Goal: Task Accomplishment & Management: Complete application form

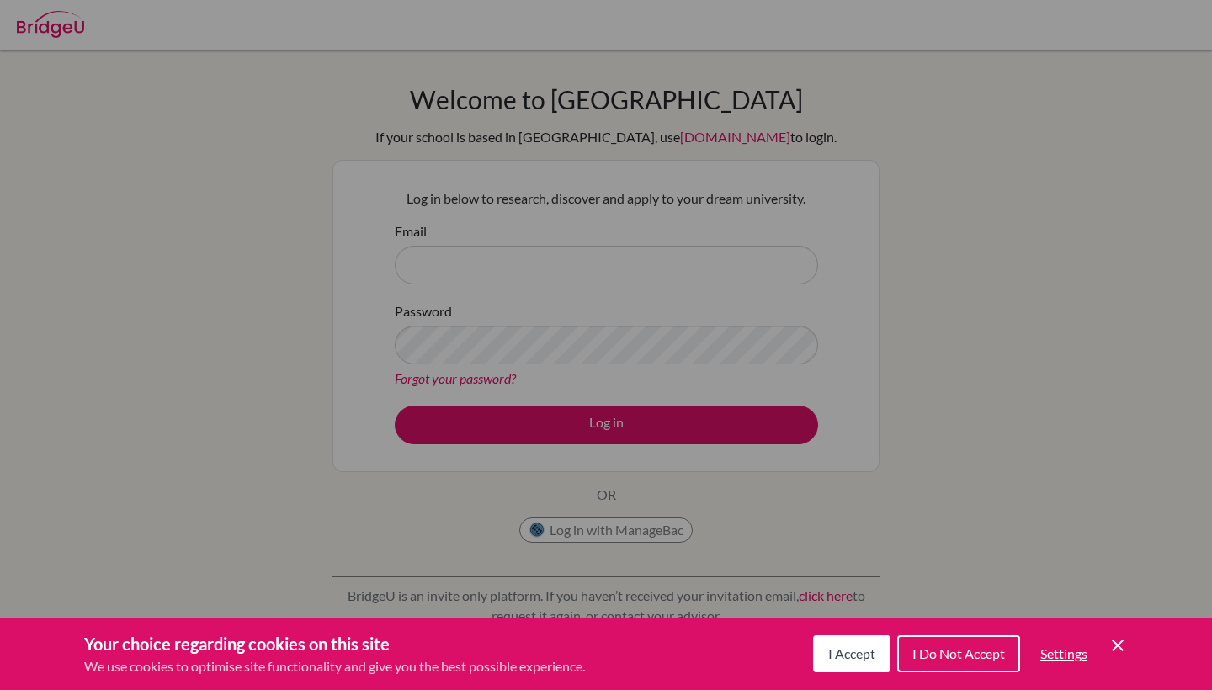
click at [1121, 643] on icon "Save and close" at bounding box center [1118, 646] width 12 height 12
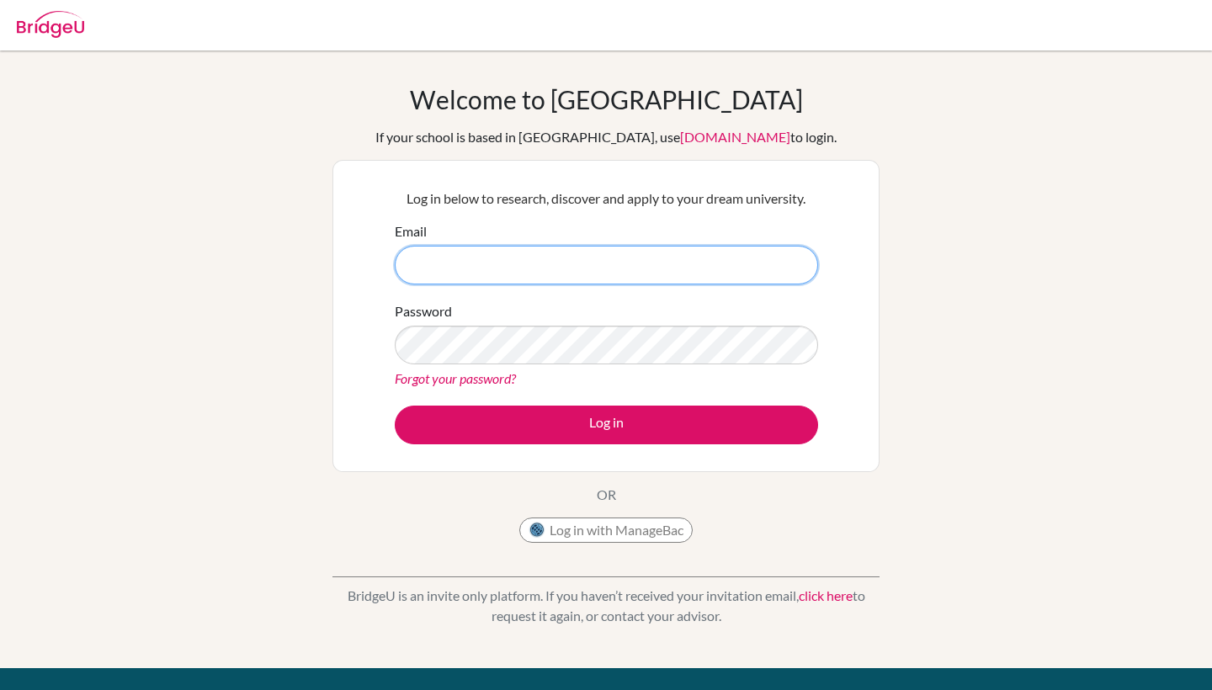
click at [497, 260] on input "Email" at bounding box center [607, 265] width 424 height 39
type input "[EMAIL_ADDRESS][DOMAIN_NAME]"
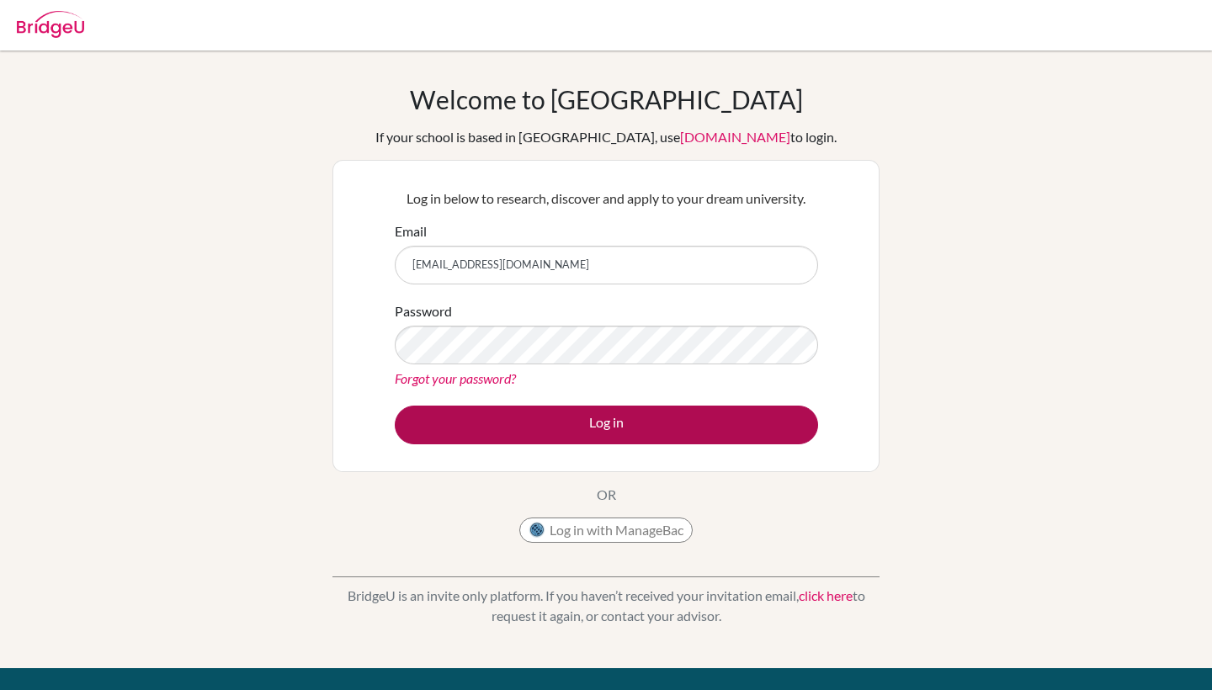
click at [509, 421] on button "Log in" at bounding box center [607, 425] width 424 height 39
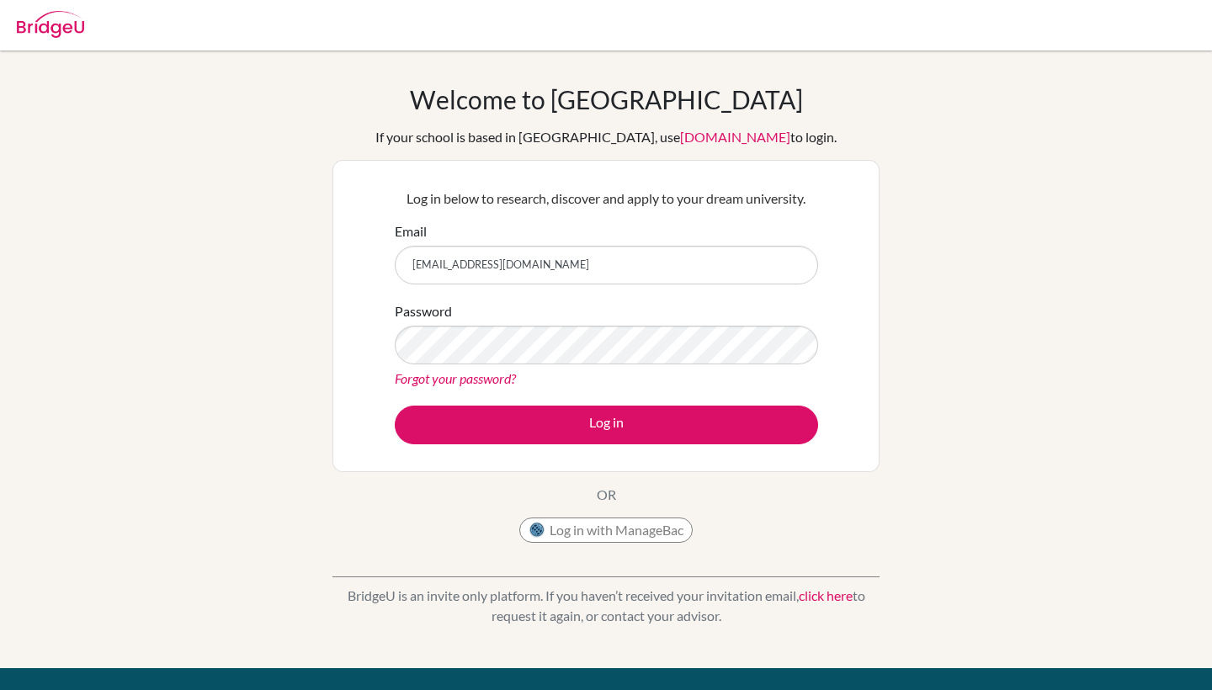
type input "[EMAIL_ADDRESS][DOMAIN_NAME]"
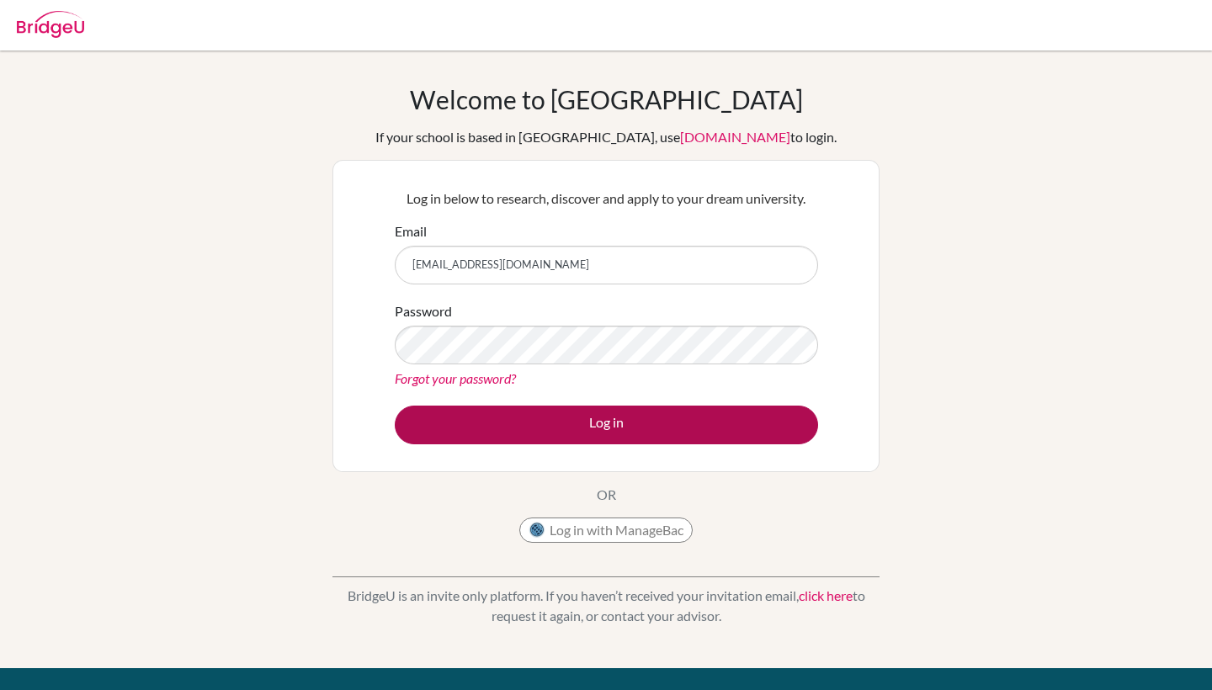
click at [552, 413] on button "Log in" at bounding box center [607, 425] width 424 height 39
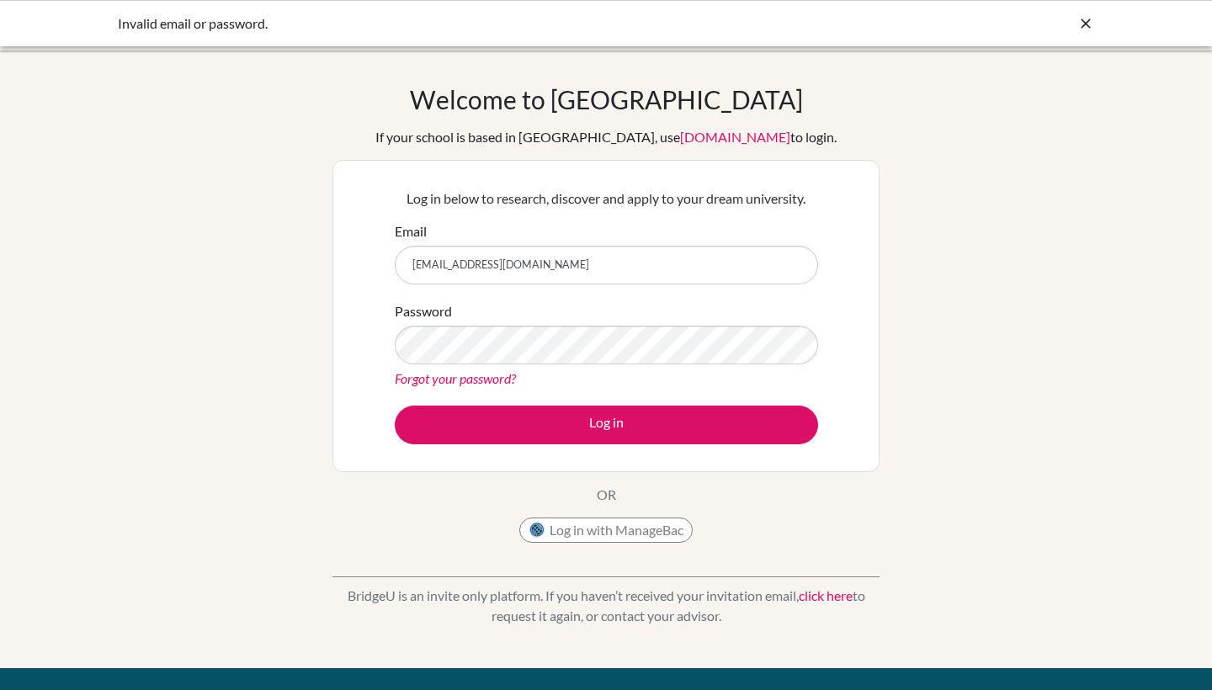
click at [1090, 22] on icon at bounding box center [1086, 23] width 17 height 17
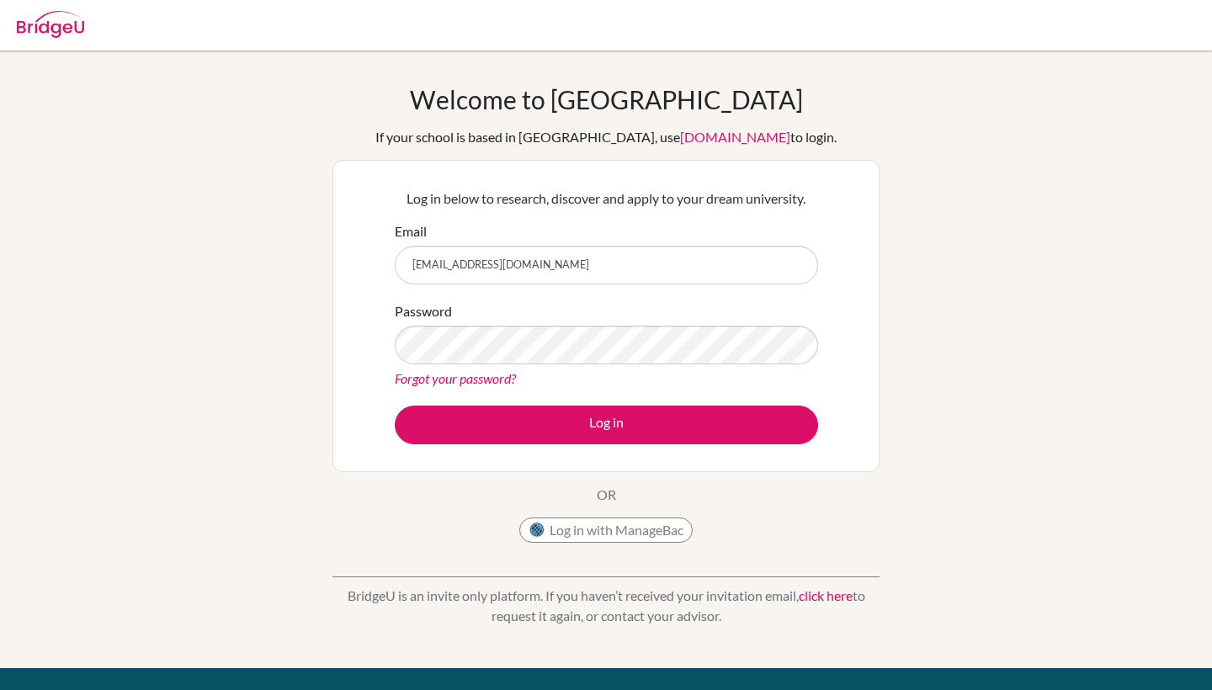
click at [658, 530] on button "Log in with ManageBac" at bounding box center [605, 530] width 173 height 25
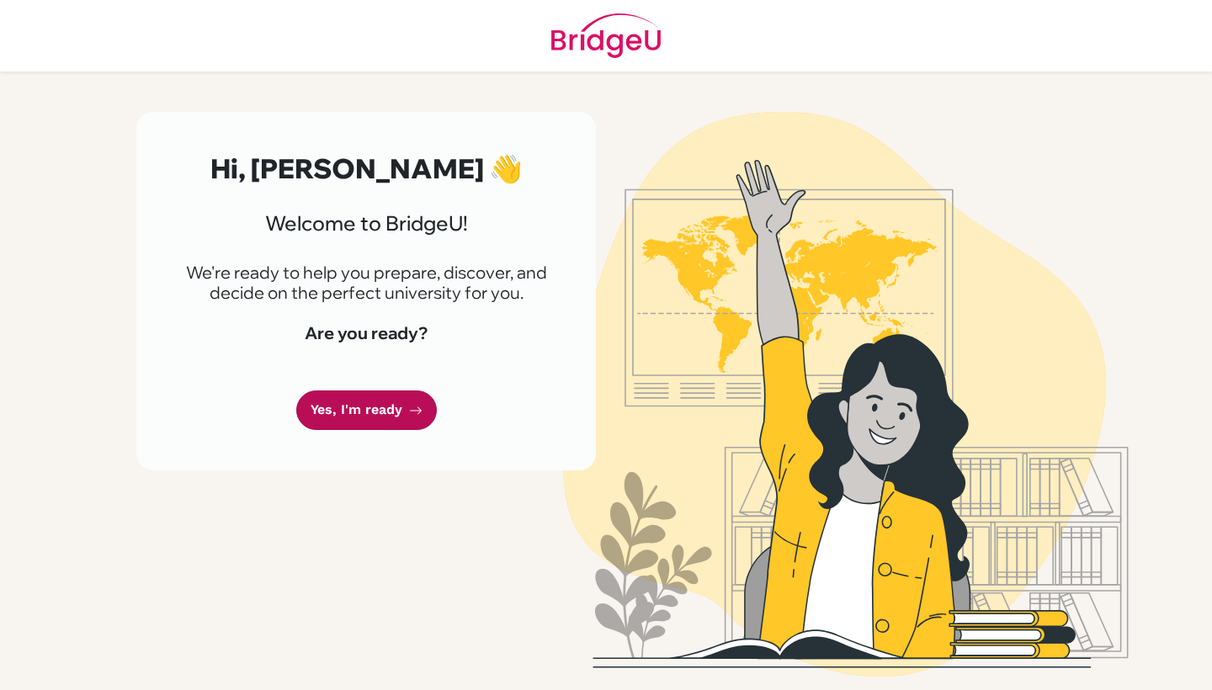
click at [373, 414] on link "Yes, I'm ready" at bounding box center [366, 411] width 141 height 40
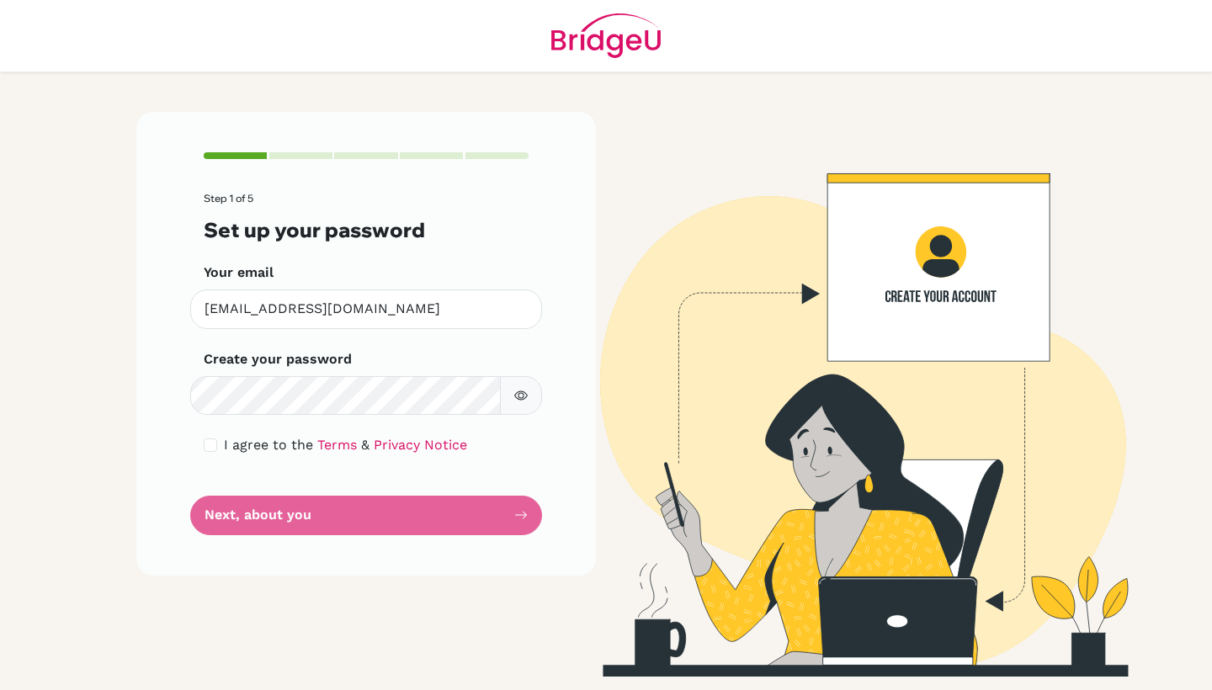
click at [390, 517] on form "Step 1 of 5 Set up your password Your email [EMAIL_ADDRESS][DOMAIN_NAME] Invali…" at bounding box center [366, 364] width 325 height 343
click at [522, 515] on form "Step 1 of 5 Set up your password Your email [EMAIL_ADDRESS][DOMAIN_NAME] Invali…" at bounding box center [366, 364] width 325 height 343
click at [520, 515] on form "Step 1 of 5 Set up your password Your email [EMAIL_ADDRESS][DOMAIN_NAME] Invali…" at bounding box center [366, 364] width 325 height 343
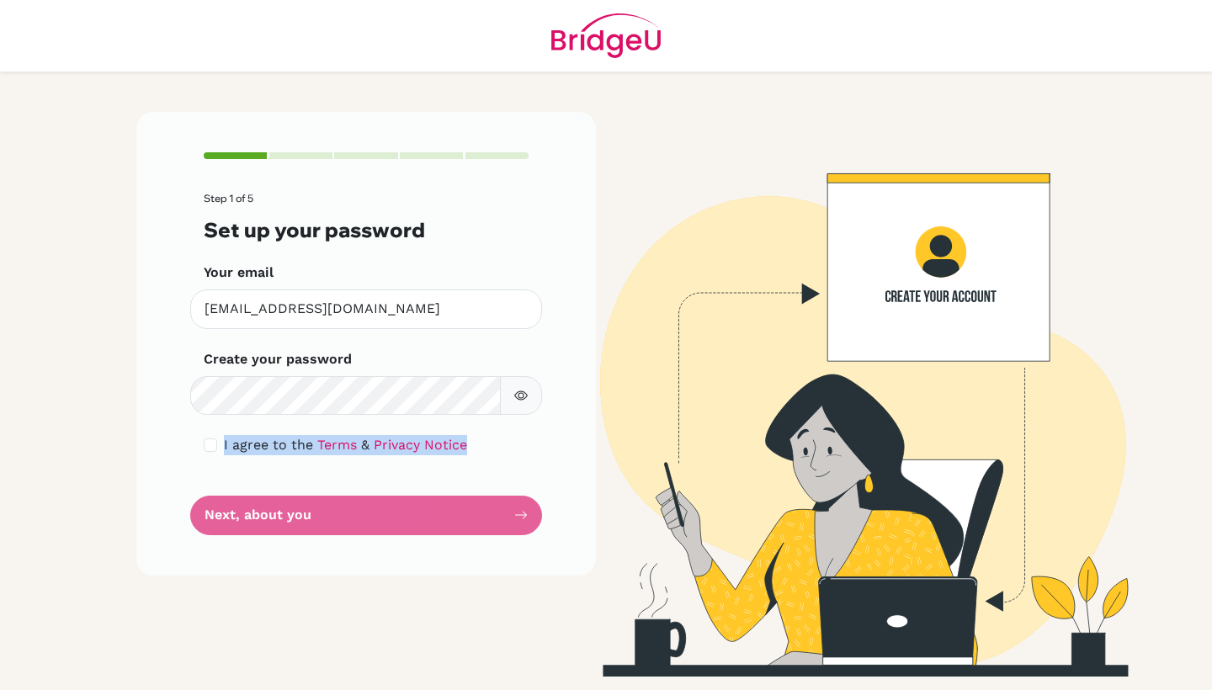
click at [595, 466] on div "Step 1 of 5 Set up your password Your email [EMAIL_ADDRESS][DOMAIN_NAME] Invali…" at bounding box center [366, 344] width 460 height 464
click at [598, 360] on div "Step 1 of 5 Set up your password Your email [EMAIL_ADDRESS][DOMAIN_NAME] Invali…" at bounding box center [366, 394] width 480 height 565
click at [210, 440] on input "checkbox" at bounding box center [210, 445] width 13 height 13
checkbox input "true"
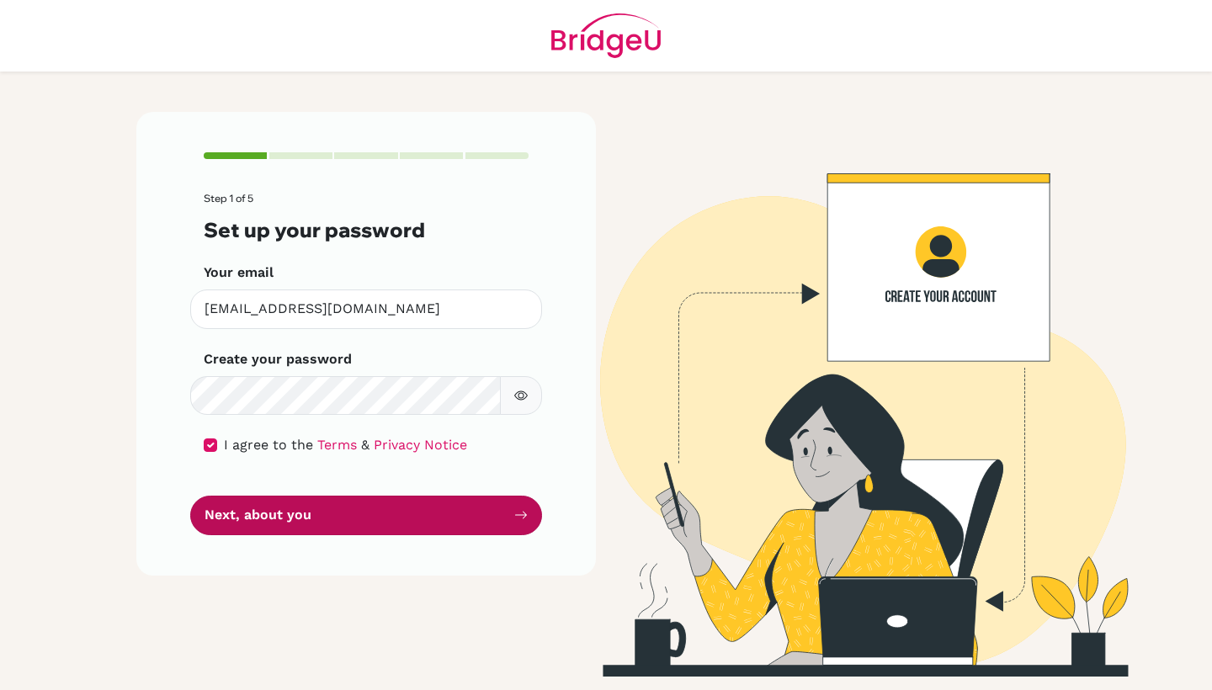
click at [359, 525] on button "Next, about you" at bounding box center [366, 516] width 352 height 40
